Goal: Task Accomplishment & Management: Manage account settings

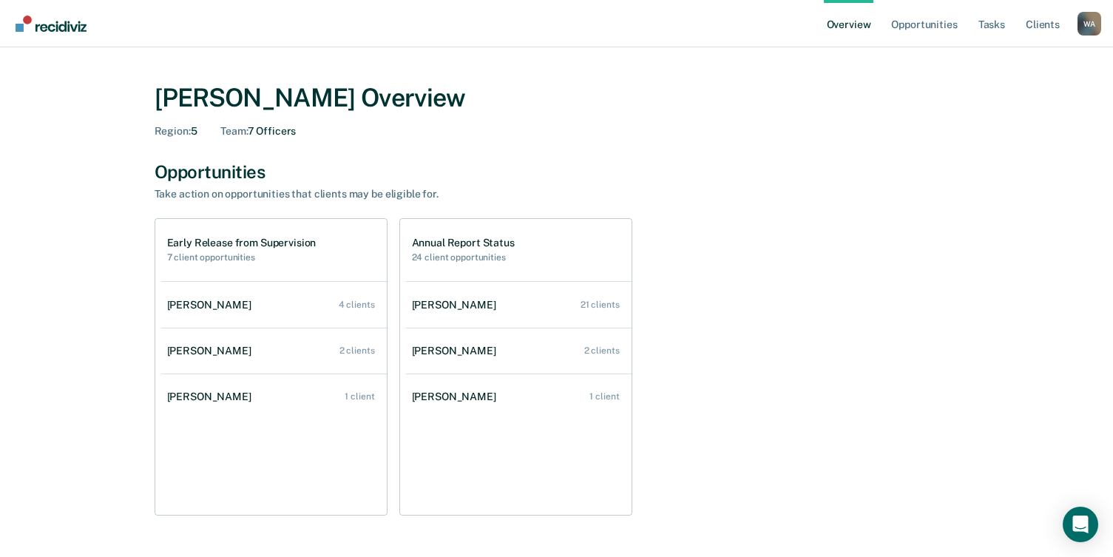
click at [844, 24] on link "Overview" at bounding box center [849, 23] width 50 height 47
click at [990, 24] on link "Tasks" at bounding box center [991, 23] width 33 height 47
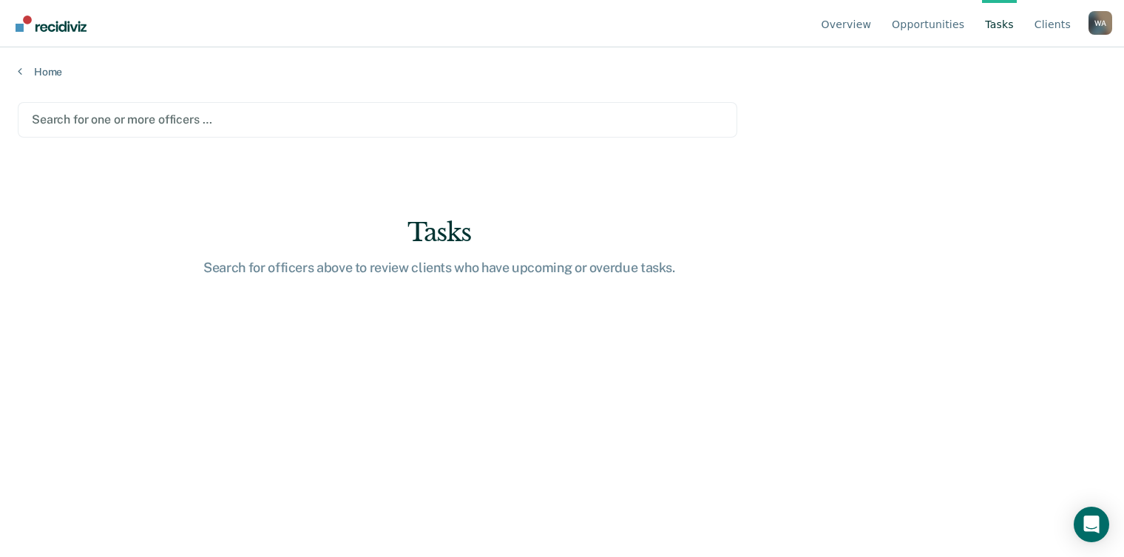
click at [152, 125] on div at bounding box center [377, 119] width 691 height 17
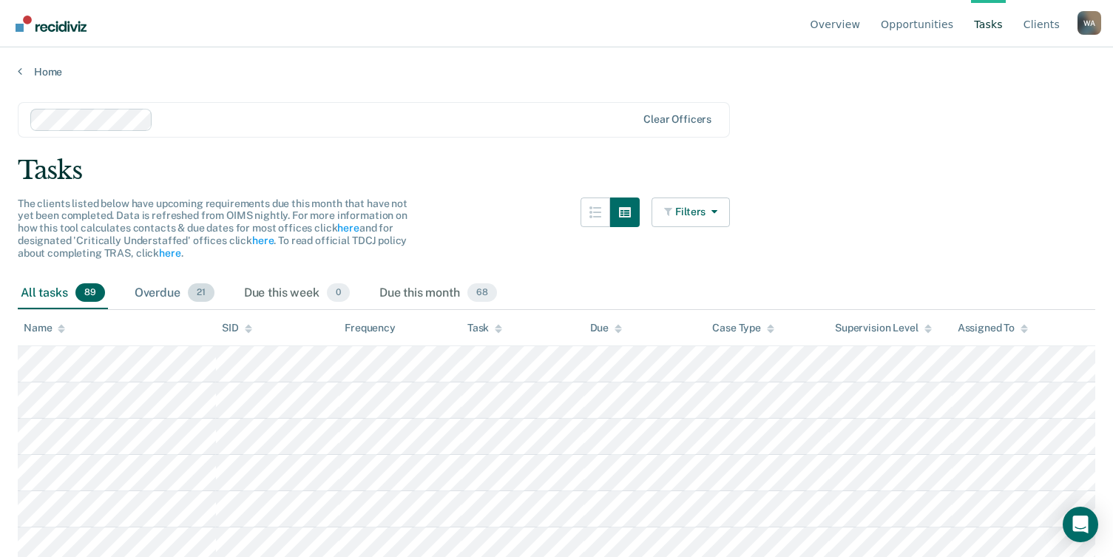
click at [149, 292] on div "Overdue 21" at bounding box center [175, 293] width 86 height 33
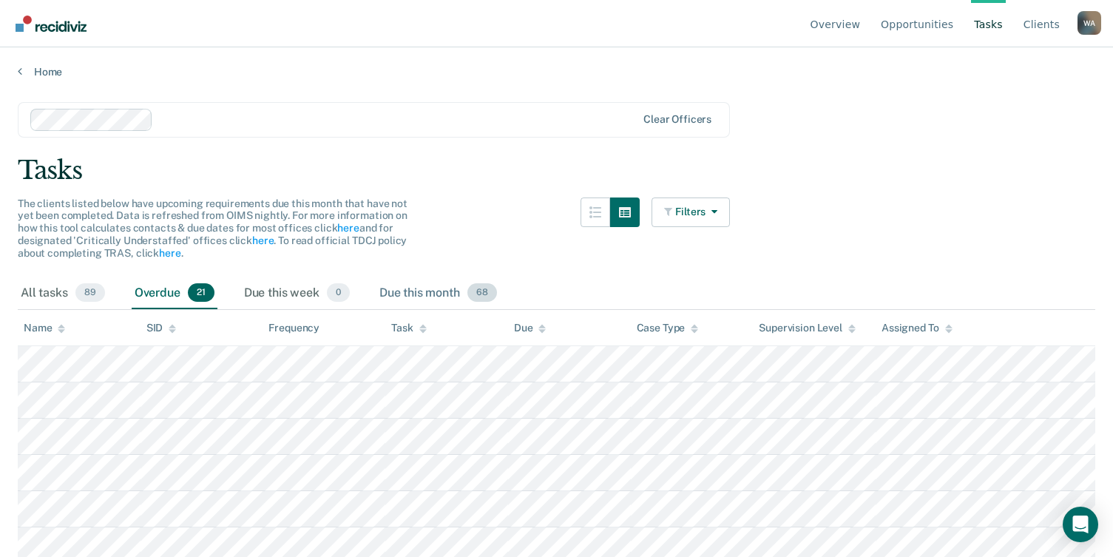
click at [402, 297] on div "Due this month 68" at bounding box center [438, 293] width 124 height 33
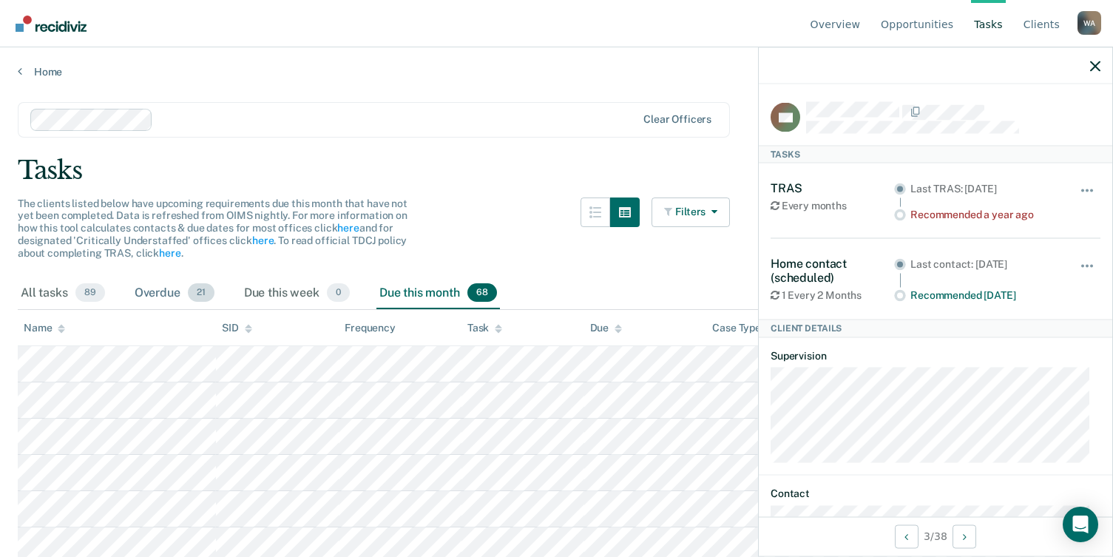
click at [153, 287] on div "Overdue 21" at bounding box center [175, 293] width 86 height 33
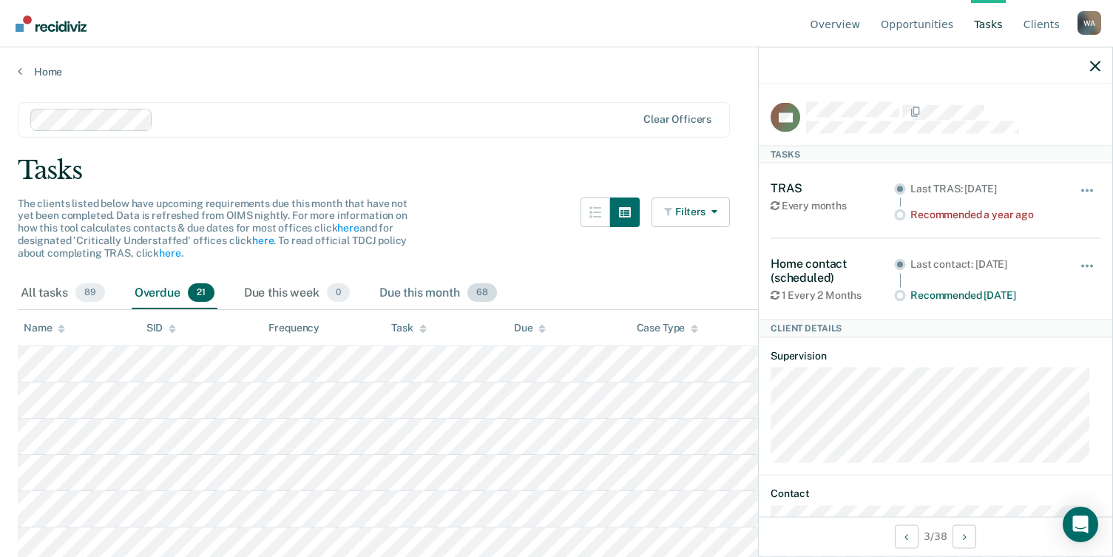
click at [444, 297] on div "Due this month 68" at bounding box center [438, 293] width 124 height 33
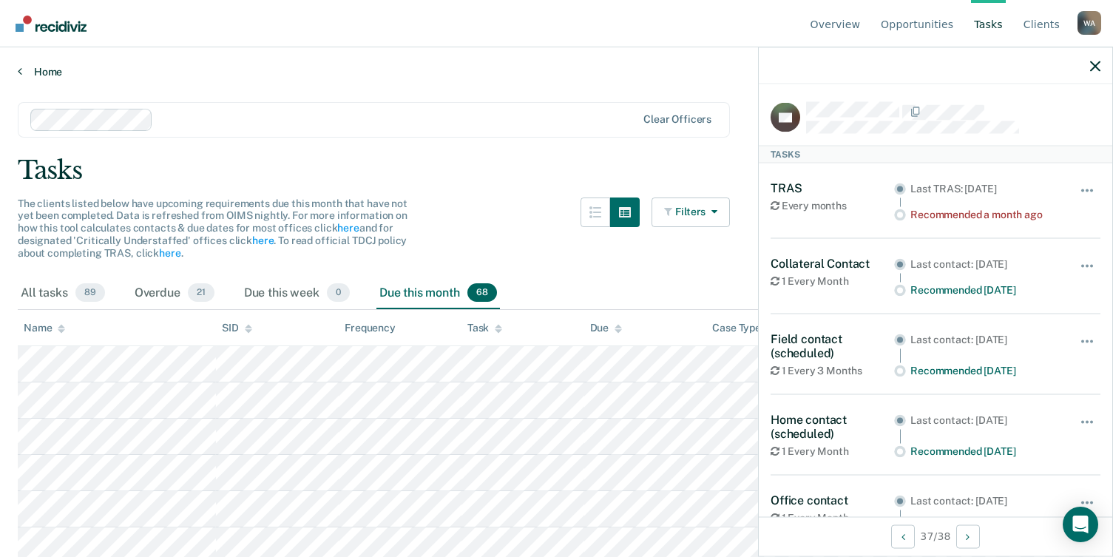
click at [44, 72] on link "Home" at bounding box center [556, 71] width 1077 height 13
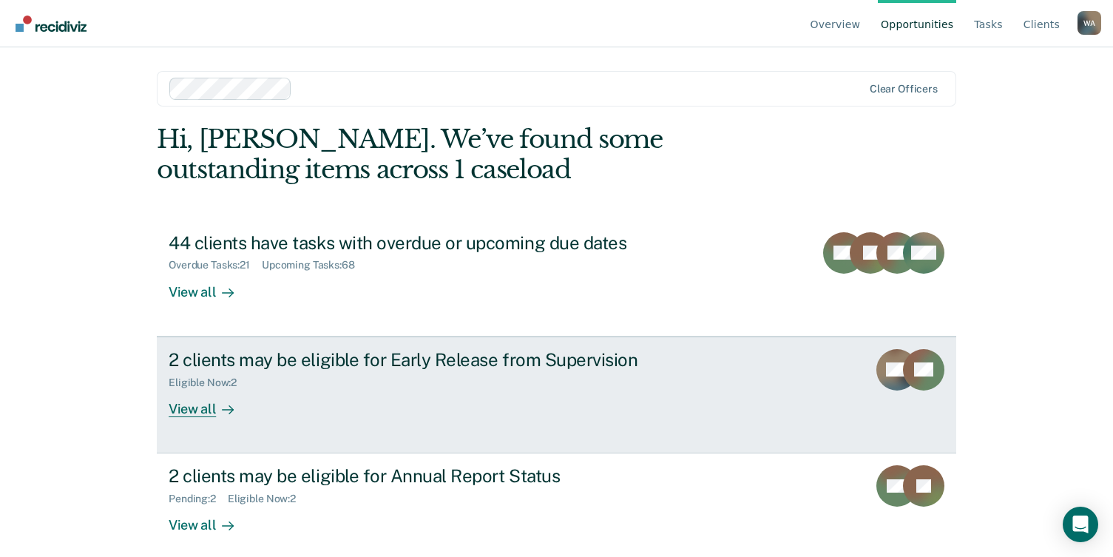
click at [250, 365] on div "2 clients may be eligible for Early Release from Supervision" at bounding box center [428, 359] width 519 height 21
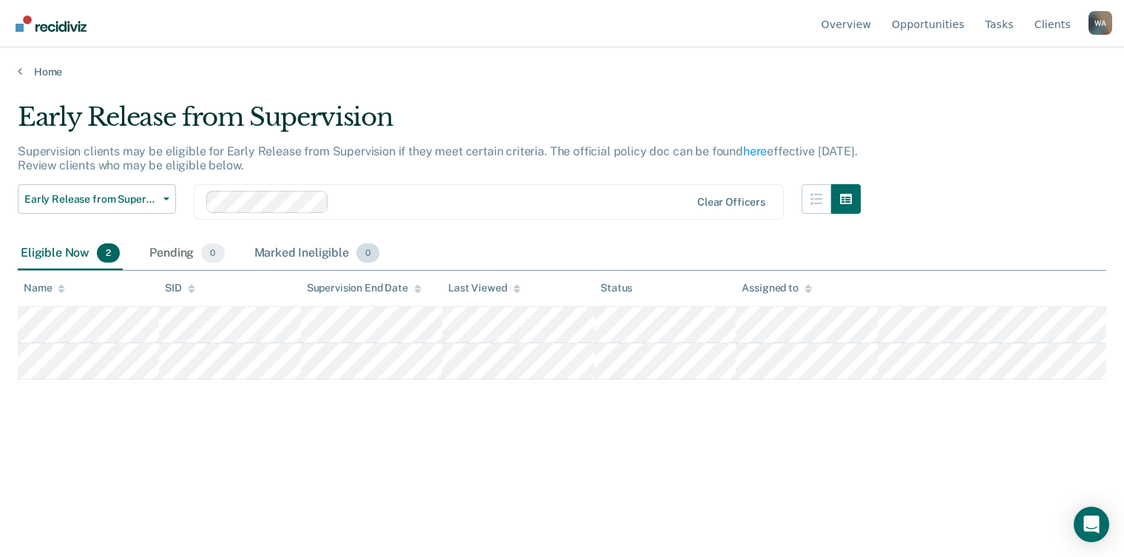
click at [271, 254] on div "Marked Ineligible 0" at bounding box center [317, 253] width 132 height 33
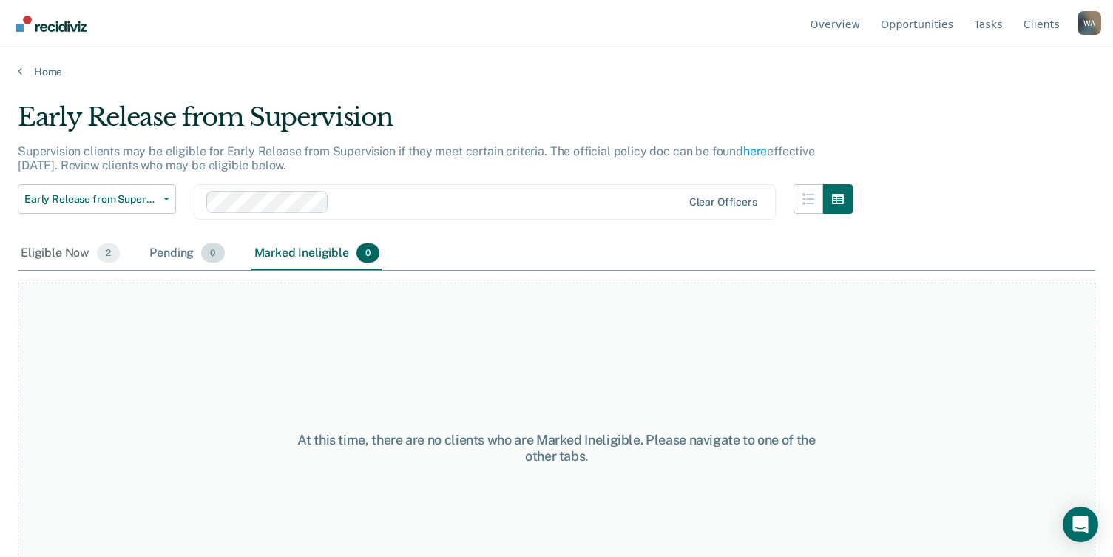
click at [155, 248] on div "Pending 0" at bounding box center [186, 253] width 81 height 33
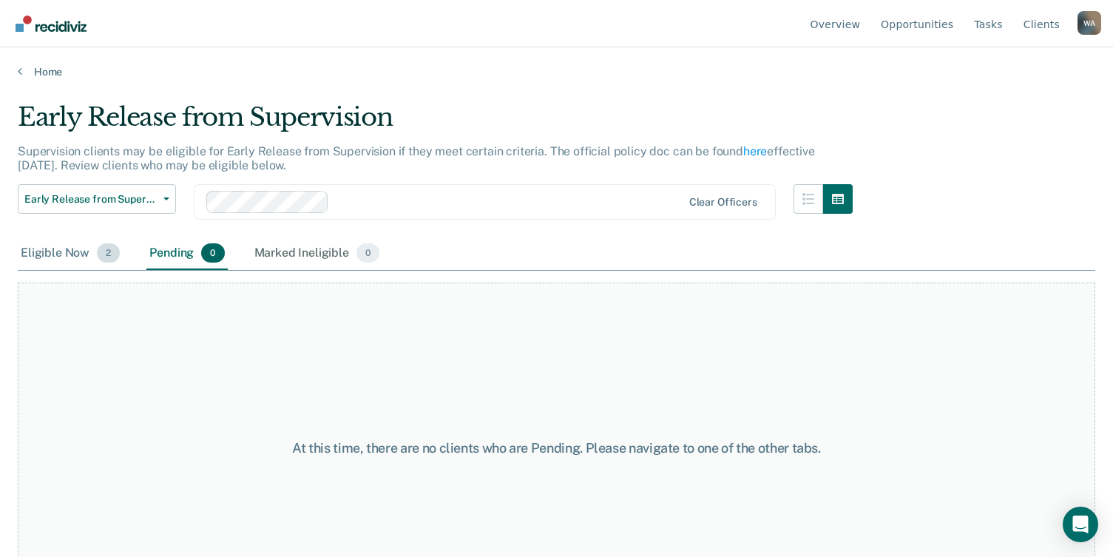
click at [46, 256] on div "Eligible Now 2" at bounding box center [70, 253] width 105 height 33
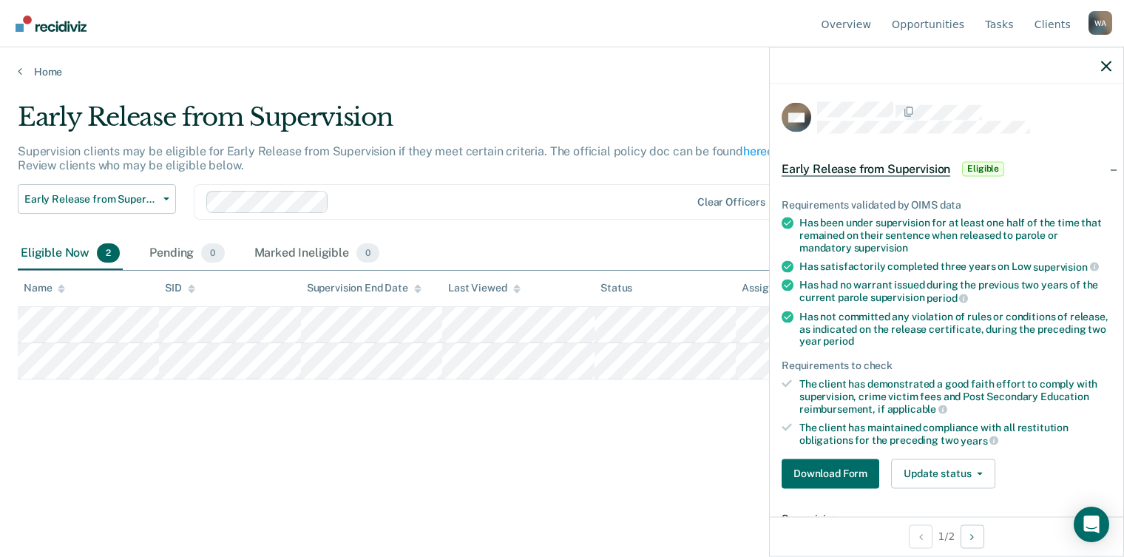
click at [484, 244] on div "Eligible Now 2 Pending 0 Marked Ineligible 0" at bounding box center [562, 253] width 1089 height 33
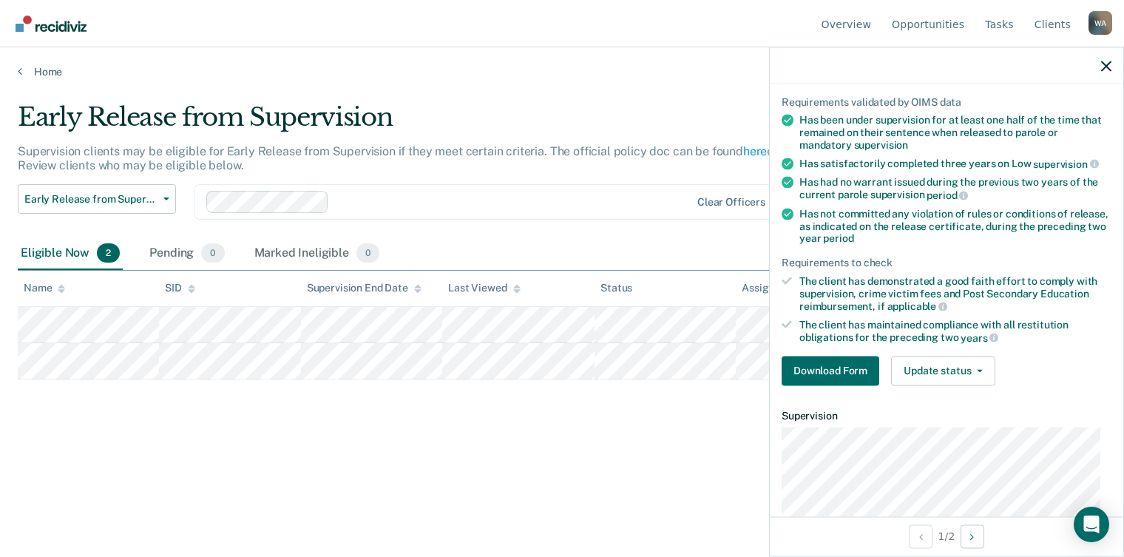
scroll to position [241, 0]
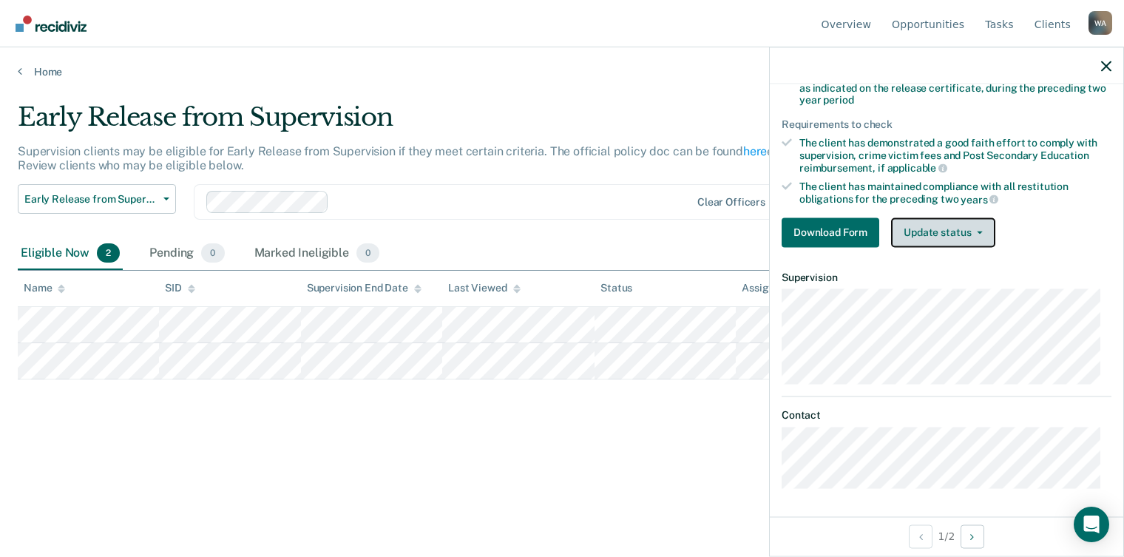
click at [953, 230] on button "Update status" at bounding box center [943, 232] width 104 height 30
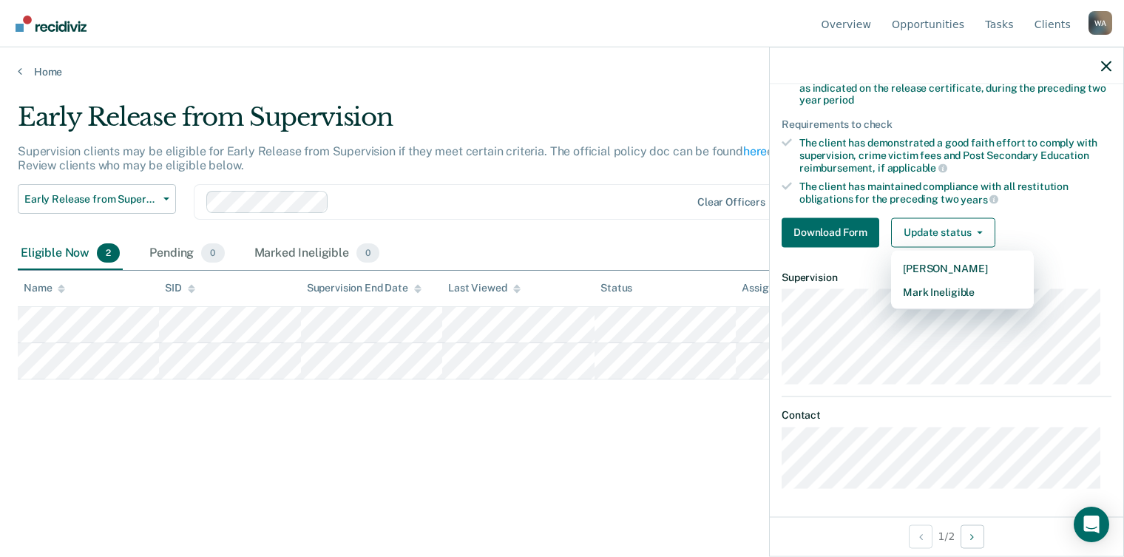
click at [406, 201] on div at bounding box center [512, 201] width 355 height 17
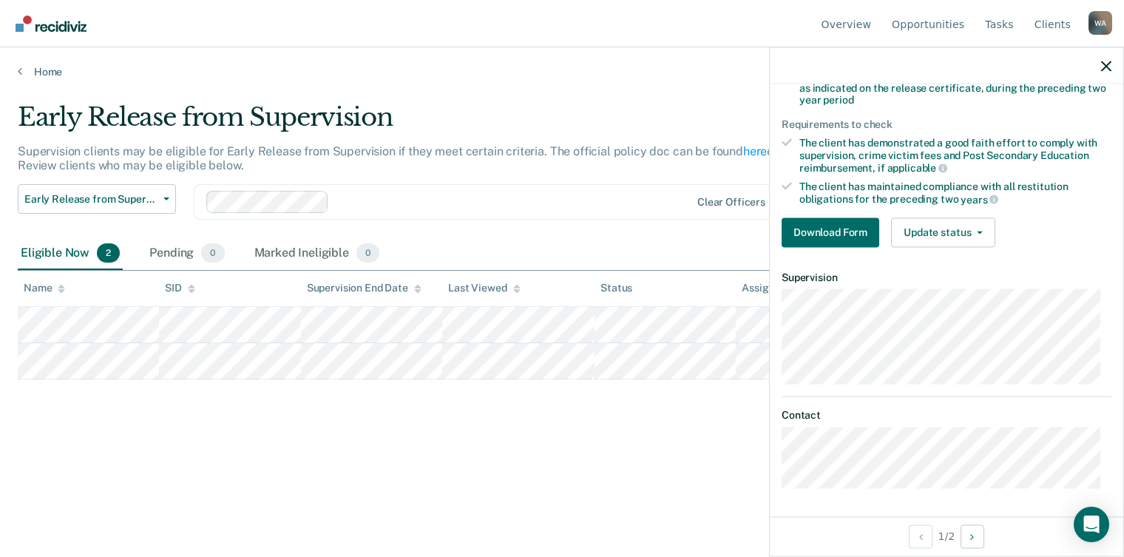
click at [72, 439] on div "Early Release from Supervision Supervision clients may be eligible for Early Re…" at bounding box center [562, 274] width 1089 height 344
